Goal: Obtain resource: Obtain resource

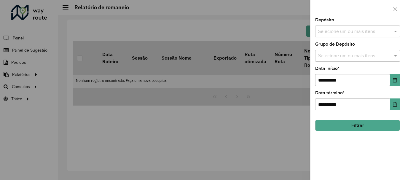
click at [32, 80] on div at bounding box center [202, 90] width 405 height 180
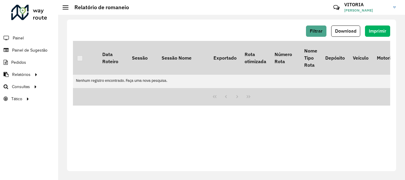
click at [30, 79] on div at bounding box center [202, 90] width 405 height 180
click at [29, 76] on span "Relatórios" at bounding box center [21, 74] width 18 height 6
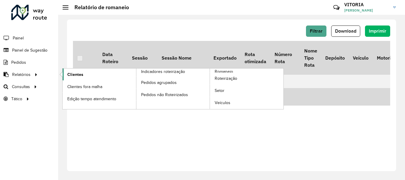
click at [71, 75] on span "Clientes" at bounding box center [75, 74] width 16 height 6
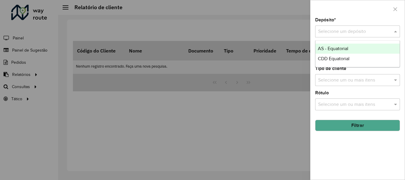
click at [386, 36] on div "Selecione um depósito" at bounding box center [357, 32] width 85 height 12
click at [336, 59] on span "CDD Equatorial" at bounding box center [334, 58] width 32 height 5
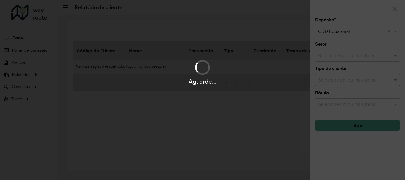
click at [336, 59] on div "Aguarde..." at bounding box center [202, 72] width 405 height 28
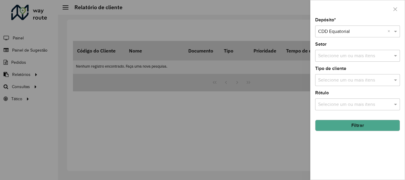
click at [357, 124] on button "Filtrar" at bounding box center [357, 125] width 85 height 11
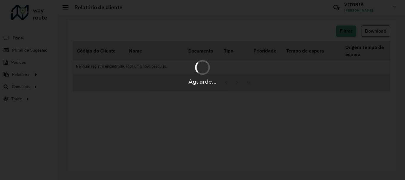
click at [357, 124] on div "Aguarde..." at bounding box center [202, 90] width 405 height 180
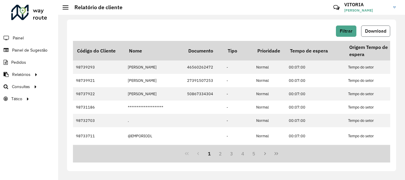
click at [365, 34] on button "Download" at bounding box center [375, 31] width 29 height 11
click at [0, 0] on div "Aguarde..." at bounding box center [0, 0] width 0 height 0
click at [229, 20] on div "Filtrar Download Código do Cliente Nome Documento Tipo Prioridade Tempo de espe…" at bounding box center [231, 96] width 329 height 152
